Goal: Task Accomplishment & Management: Manage account settings

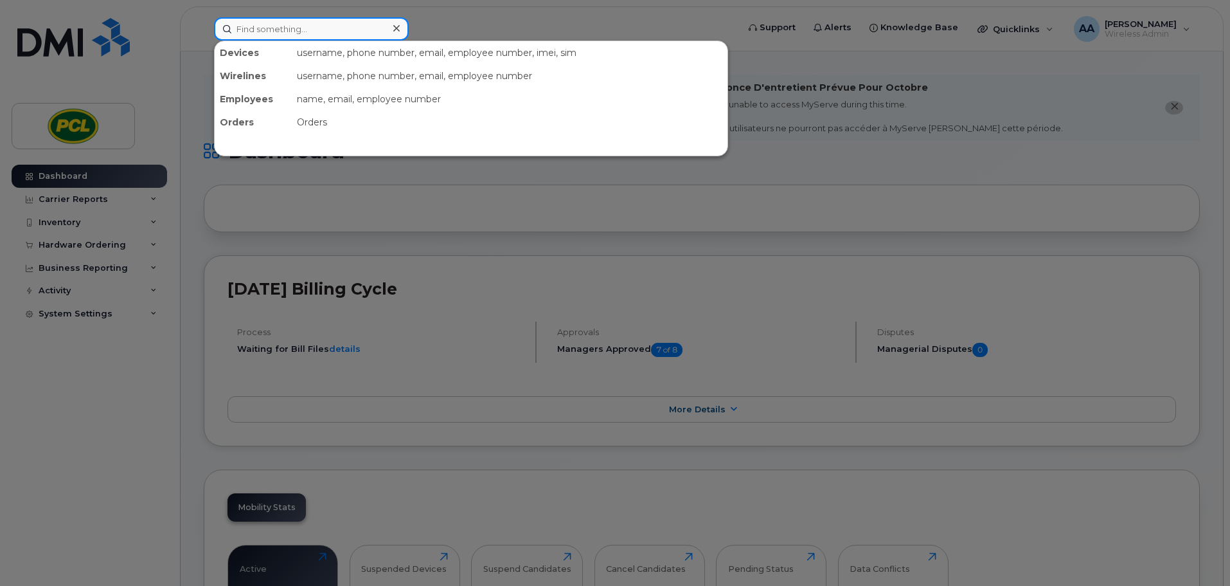
click at [256, 27] on input at bounding box center [311, 28] width 195 height 23
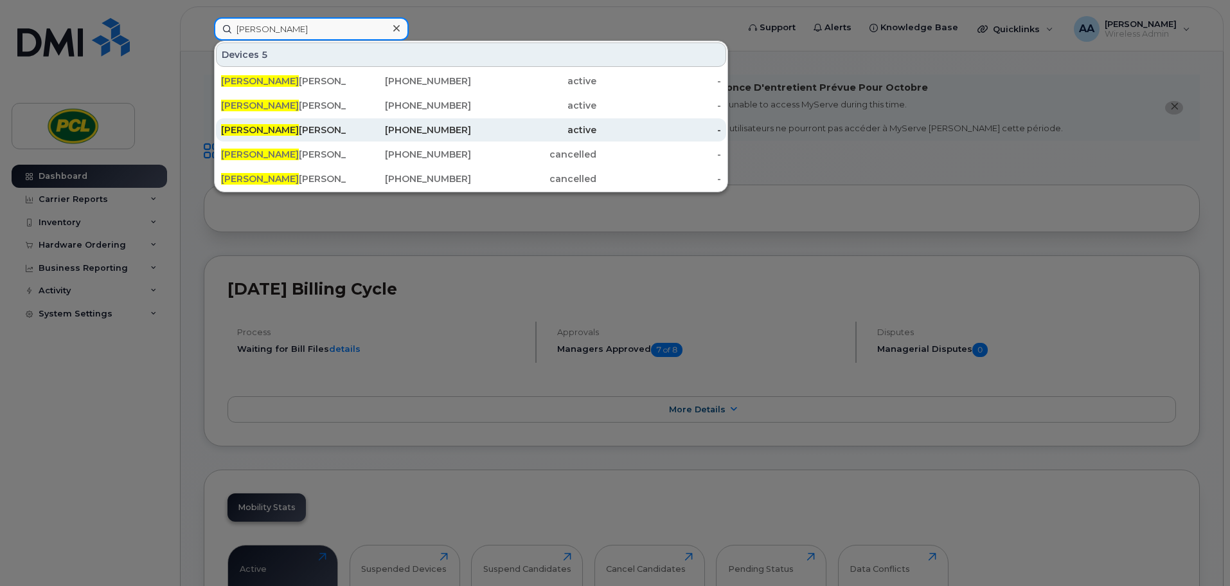
type input "jesse"
click at [299, 138] on div "Jesse Hanberry" at bounding box center [283, 129] width 125 height 23
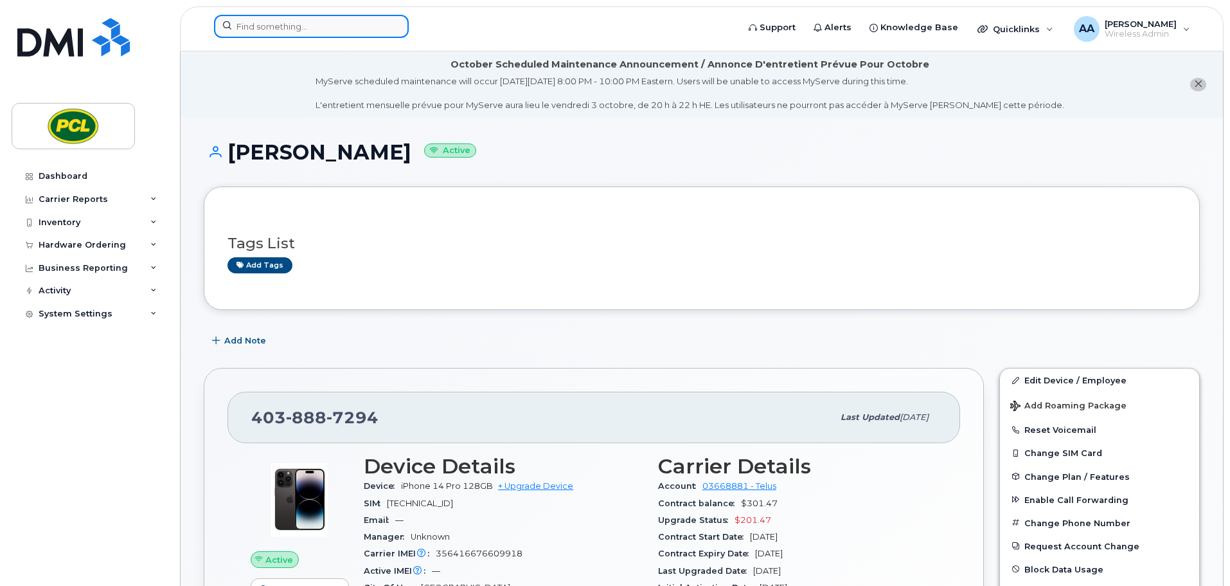
click at [271, 30] on input at bounding box center [311, 26] width 195 height 23
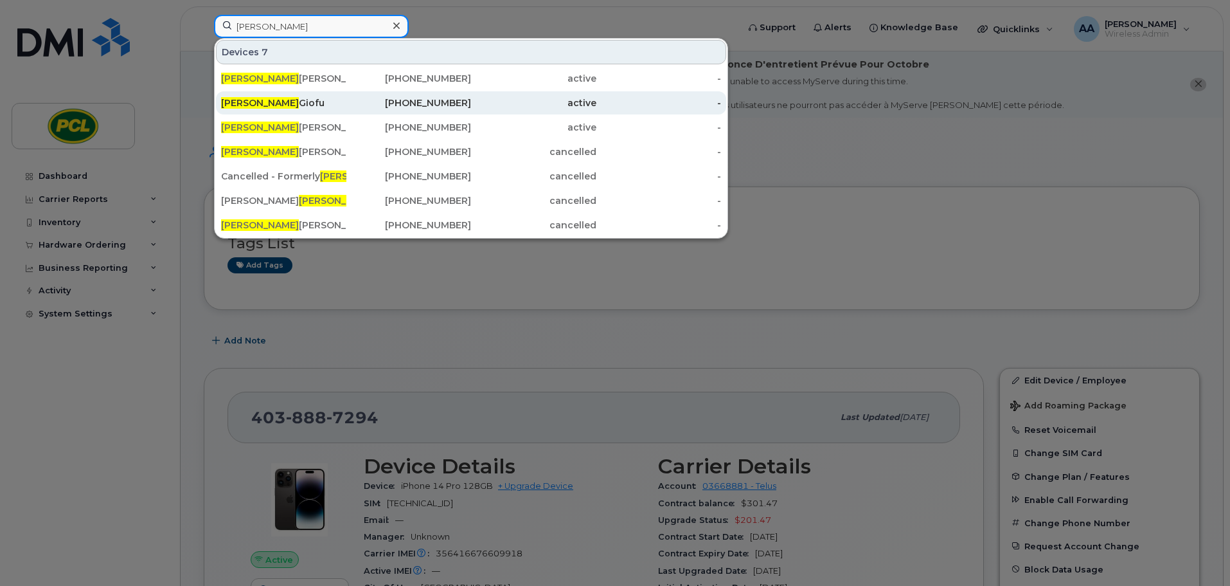
type input "brandon"
click at [283, 100] on div "Brandon Giofu" at bounding box center [283, 102] width 125 height 13
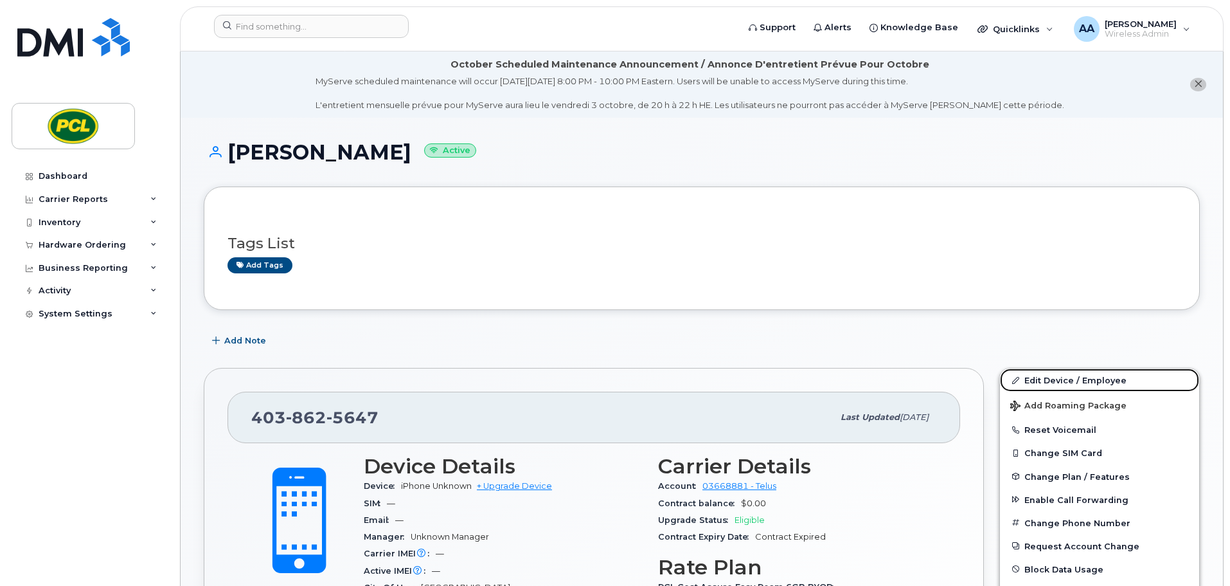
drag, startPoint x: 1061, startPoint y: 376, endPoint x: 970, endPoint y: 365, distance: 91.9
click at [1061, 376] on link "Edit Device / Employee" at bounding box center [1099, 379] width 199 height 23
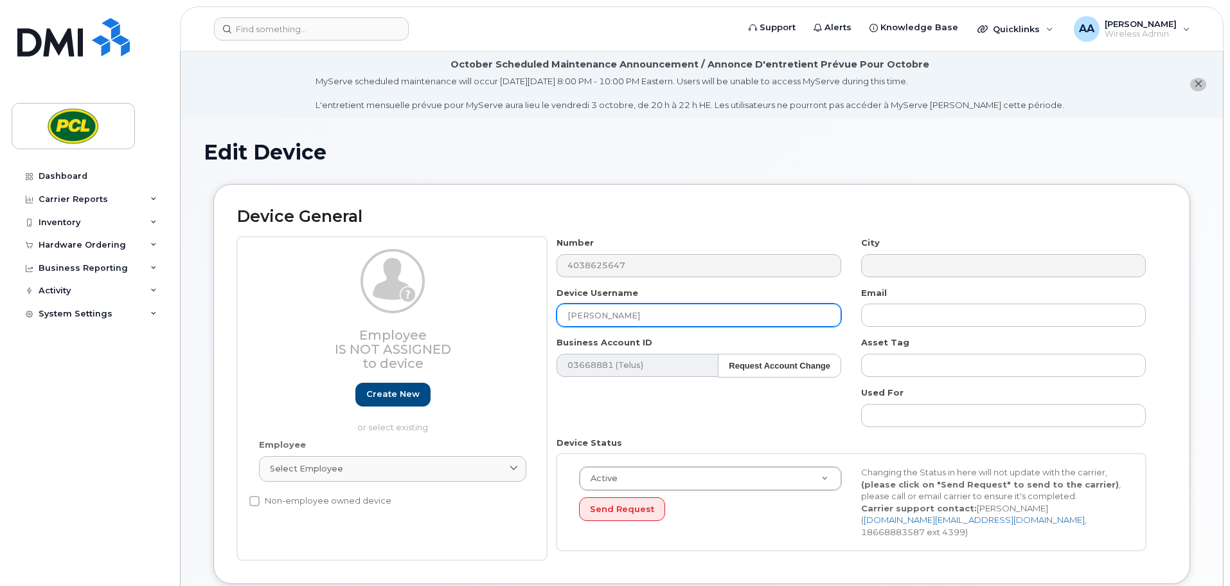
drag, startPoint x: 642, startPoint y: 316, endPoint x: 181, endPoint y: 306, distance: 461.0
paste input "[PERSON_NAME]"
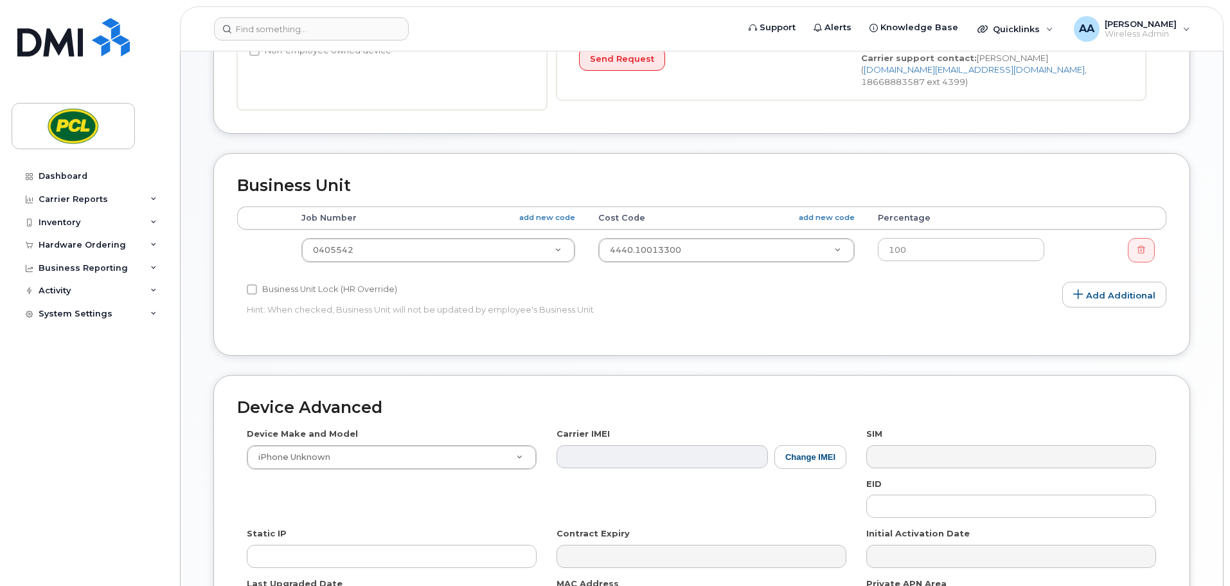
scroll to position [611, 0]
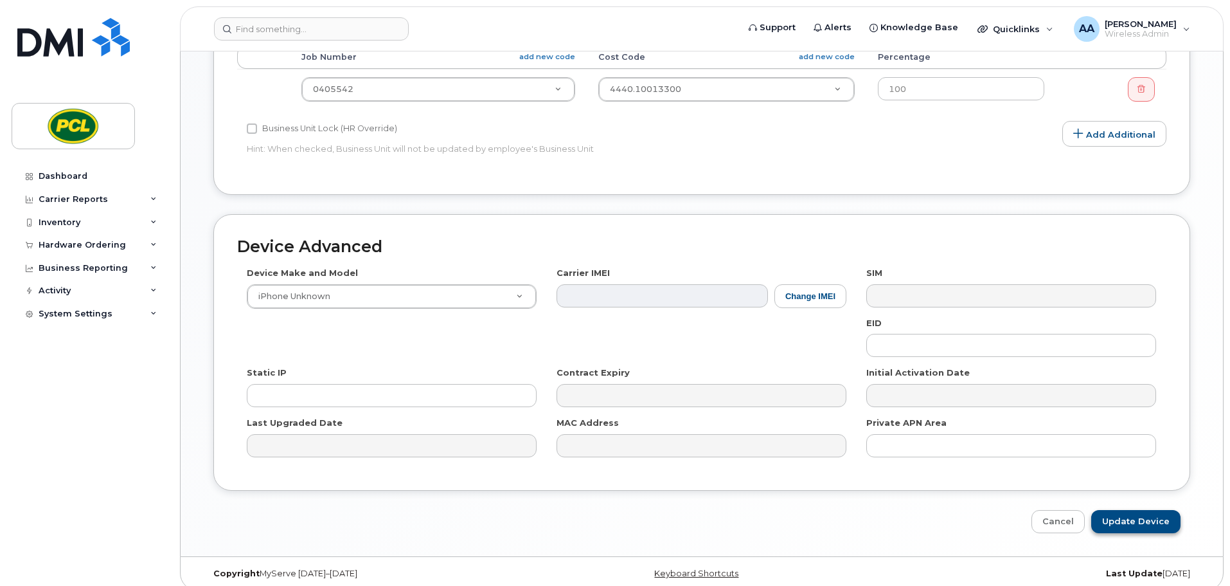
type input "[PERSON_NAME]"
click at [1138, 510] on input "Update Device" at bounding box center [1135, 522] width 89 height 24
type input "Saving..."
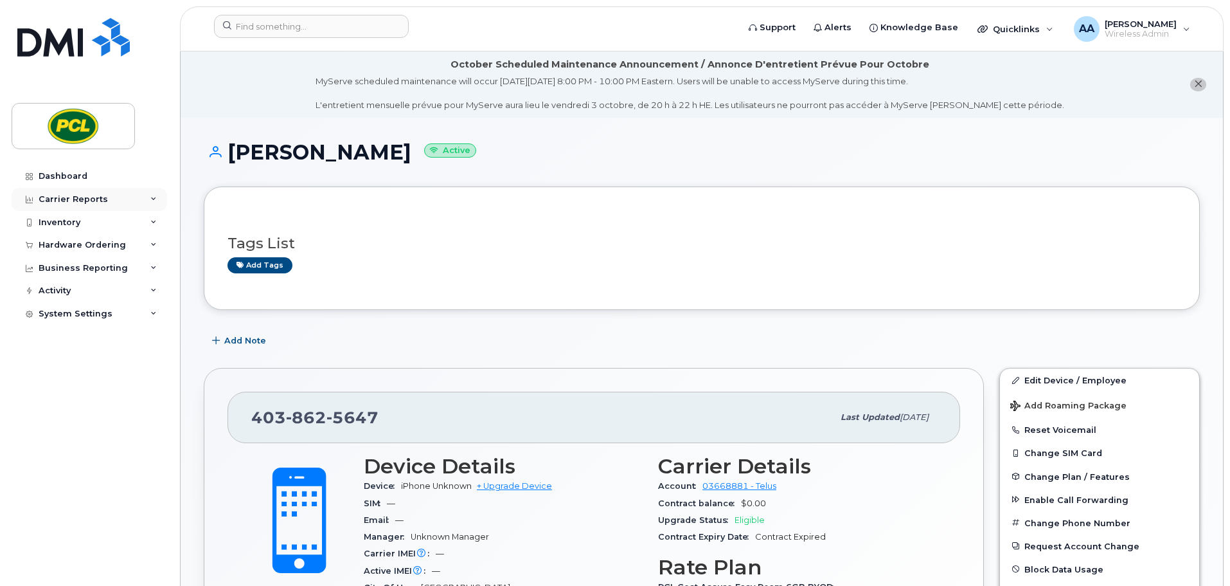
click at [88, 201] on div "Carrier Reports" at bounding box center [73, 199] width 69 height 10
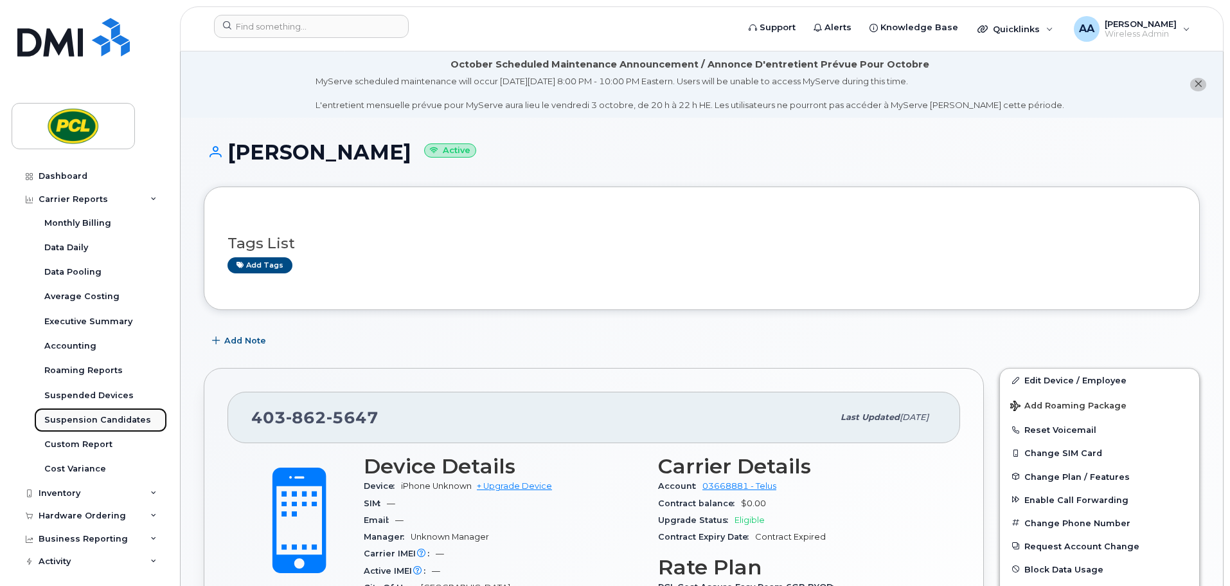
click at [85, 417] on div "Suspension Candidates" at bounding box center [97, 420] width 107 height 12
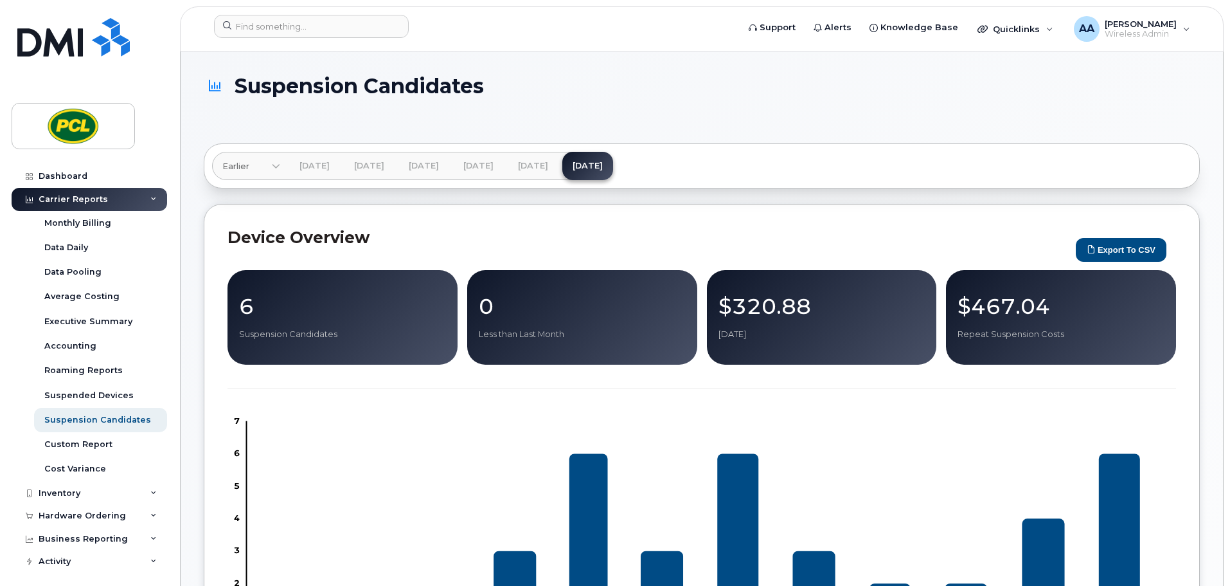
click at [260, 348] on div "6 Suspension Candidates" at bounding box center [343, 317] width 230 height 94
click at [265, 22] on input at bounding box center [311, 26] width 195 height 23
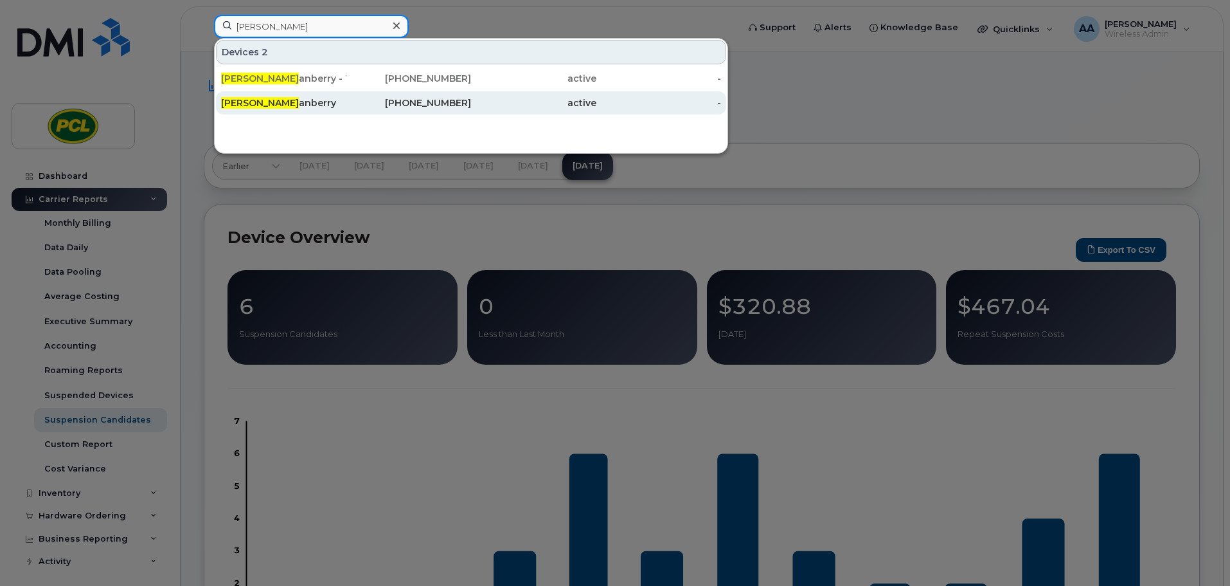
type input "[PERSON_NAME]"
click at [310, 103] on div "[PERSON_NAME] anberry" at bounding box center [283, 102] width 125 height 13
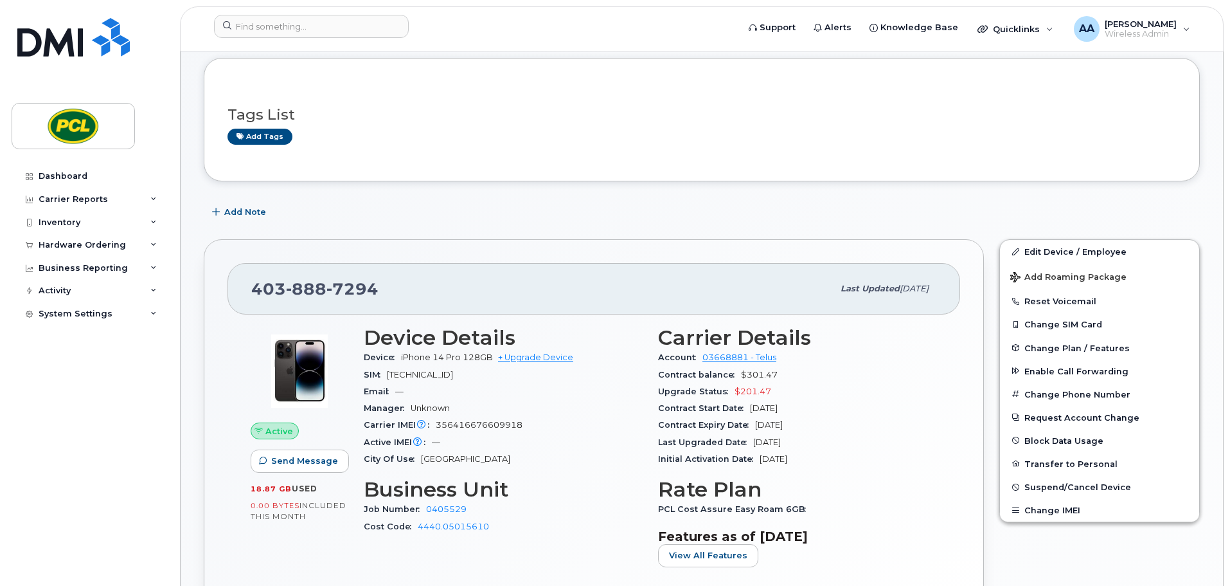
scroll to position [193, 0]
